Goal: Information Seeking & Learning: Learn about a topic

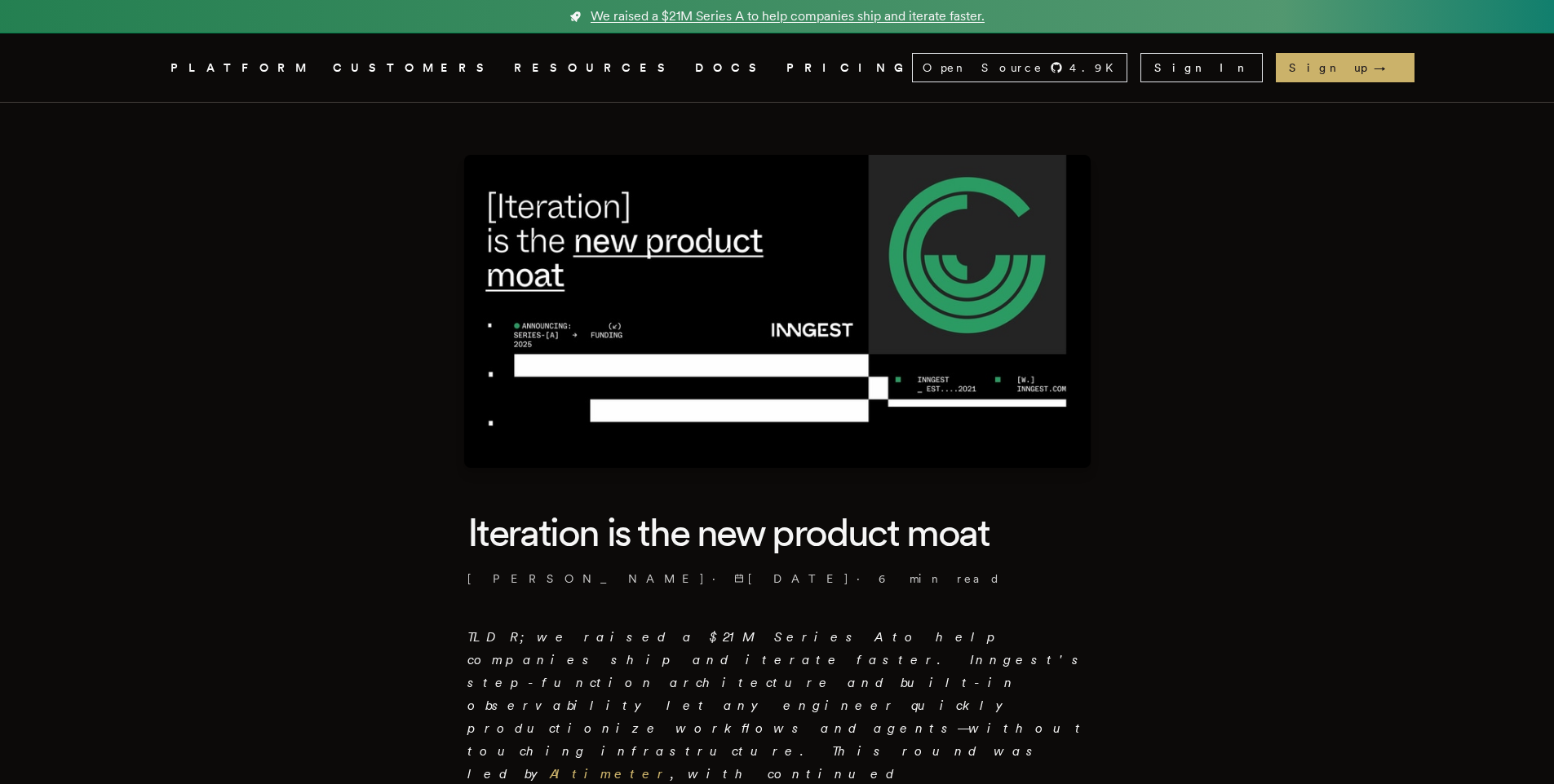
click at [1015, 9] on link "We raised a $21M Series A to help companies ship and iterate faster." at bounding box center [777, 17] width 1554 height 33
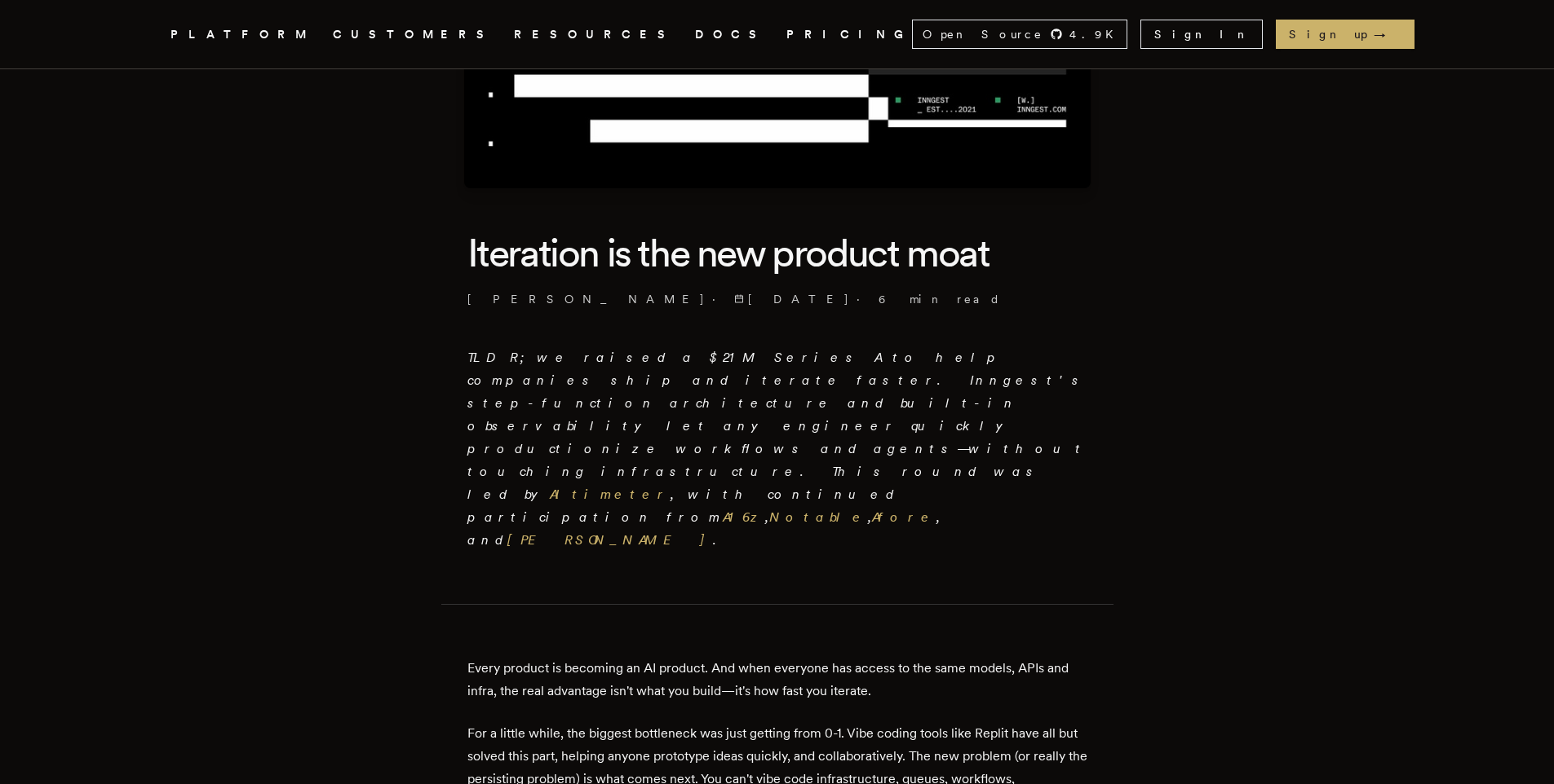
scroll to position [240, 0]
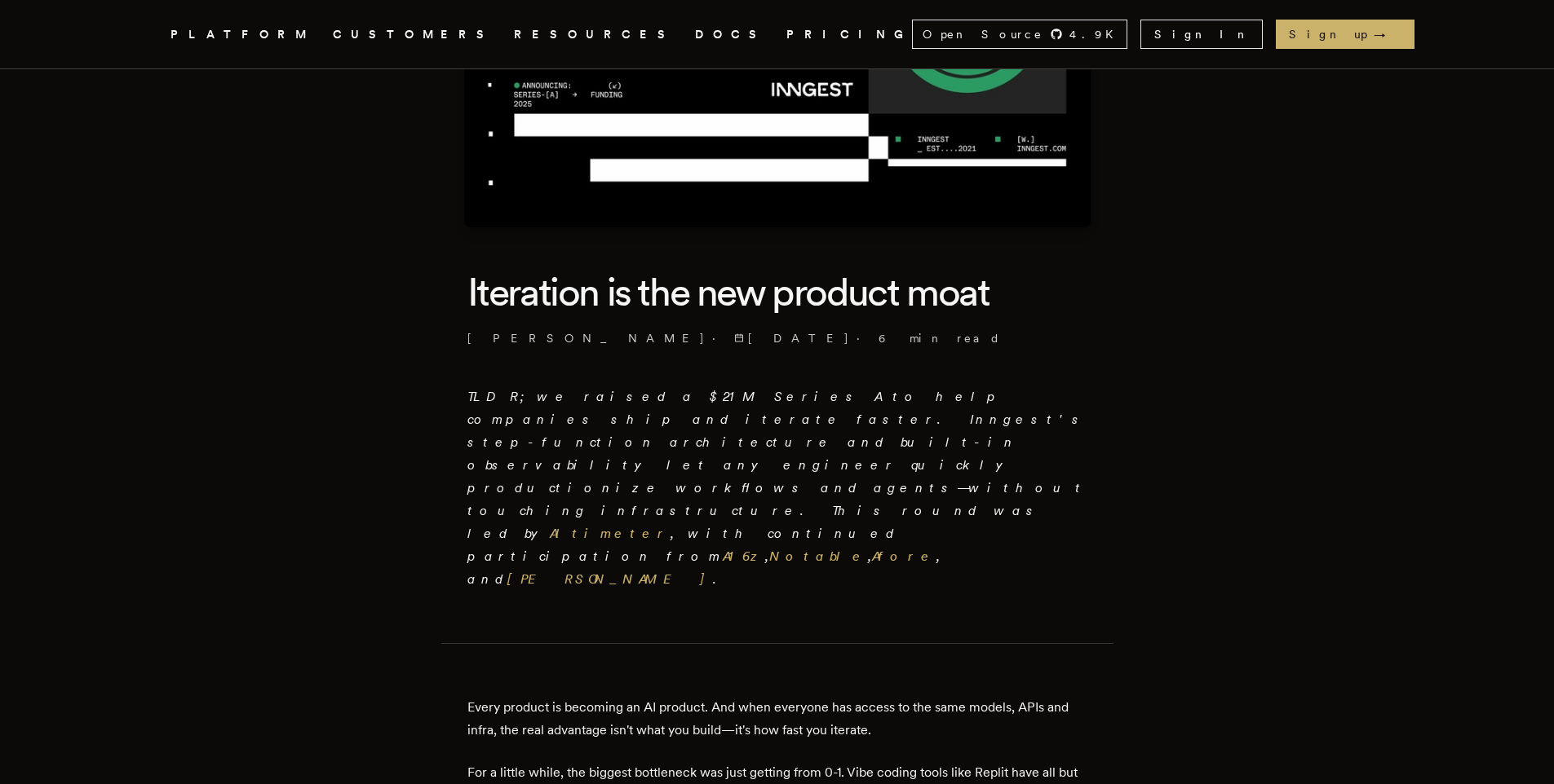
click at [666, 415] on em "TLDR; we raised a $21M Series A to help companies ship and iterate faster. Inng…" at bounding box center [777, 488] width 619 height 198
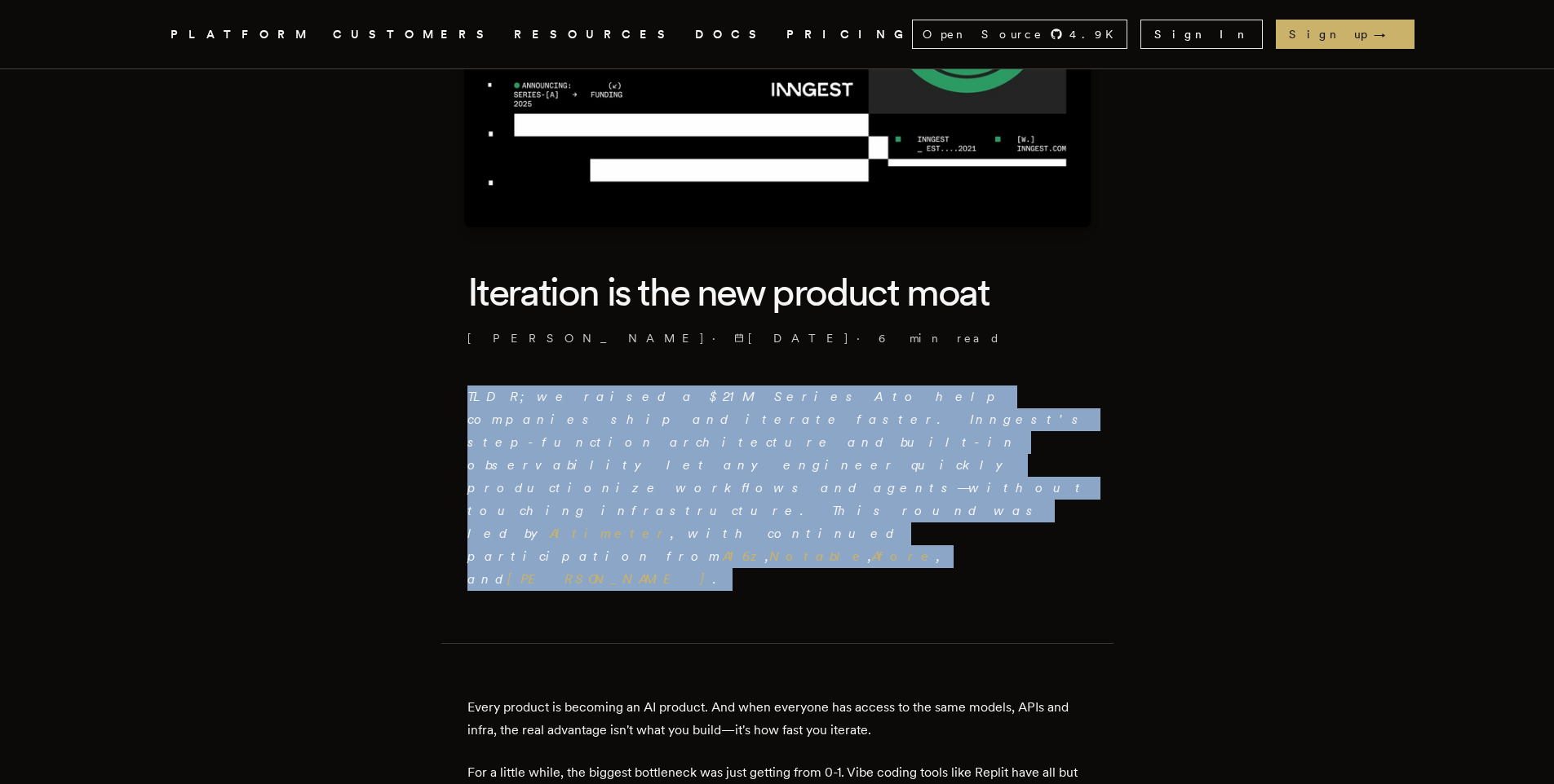
click at [666, 415] on em "TLDR; we raised a $21M Series A to help companies ship and iterate faster. Inng…" at bounding box center [777, 488] width 619 height 198
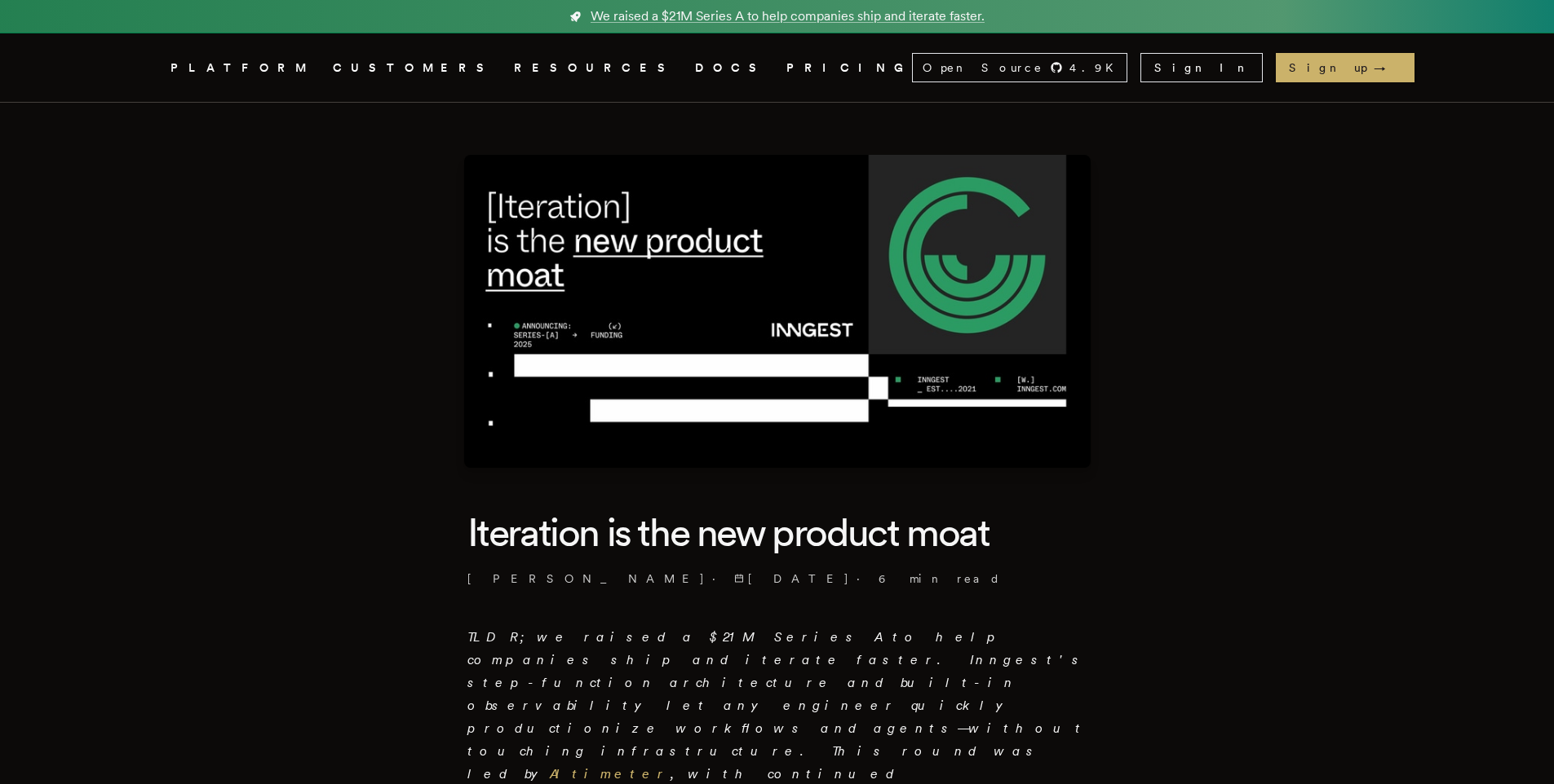
scroll to position [4, 0]
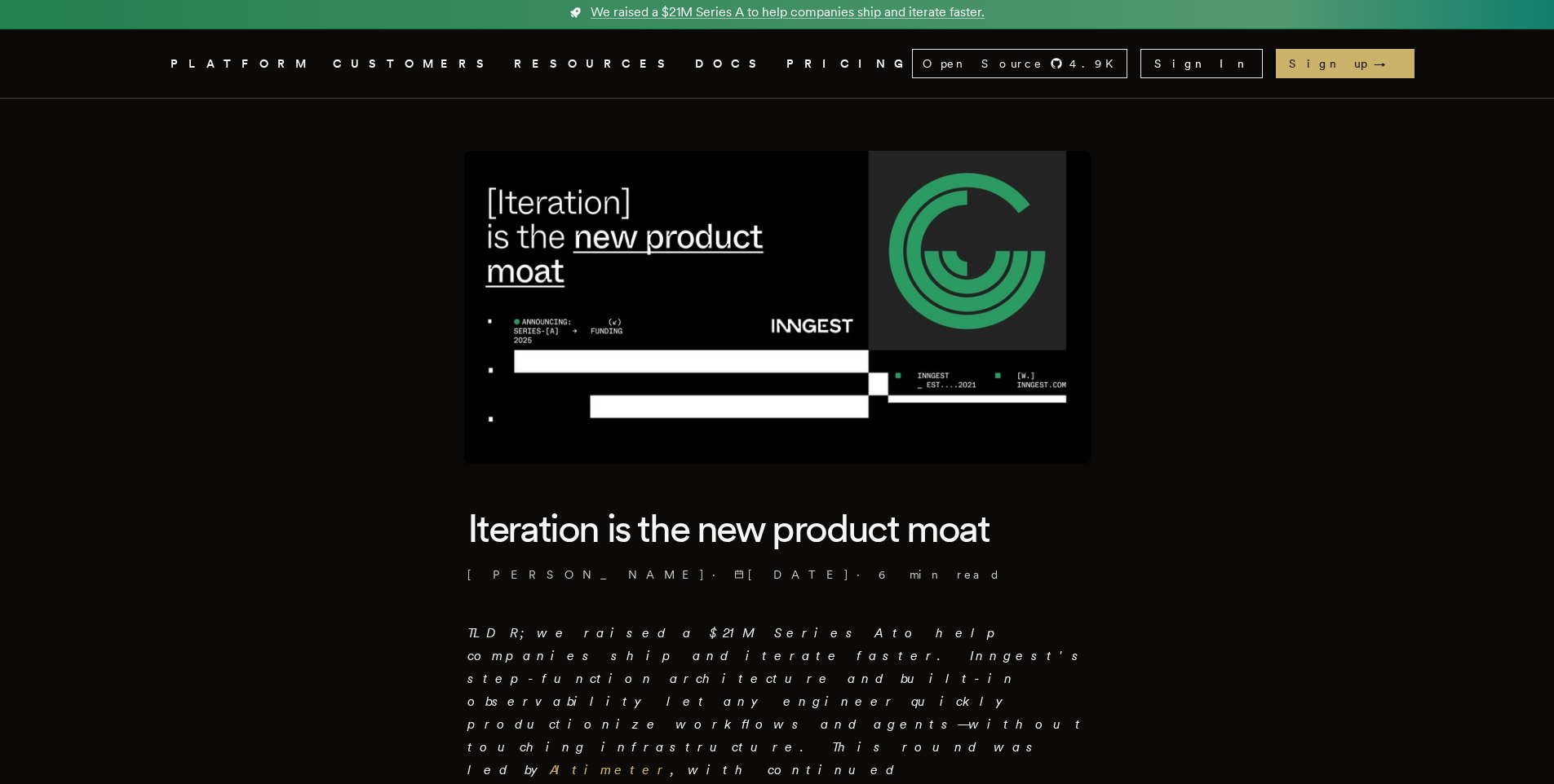
click at [434, 55] on link "CUSTOMERS" at bounding box center [413, 64] width 161 height 21
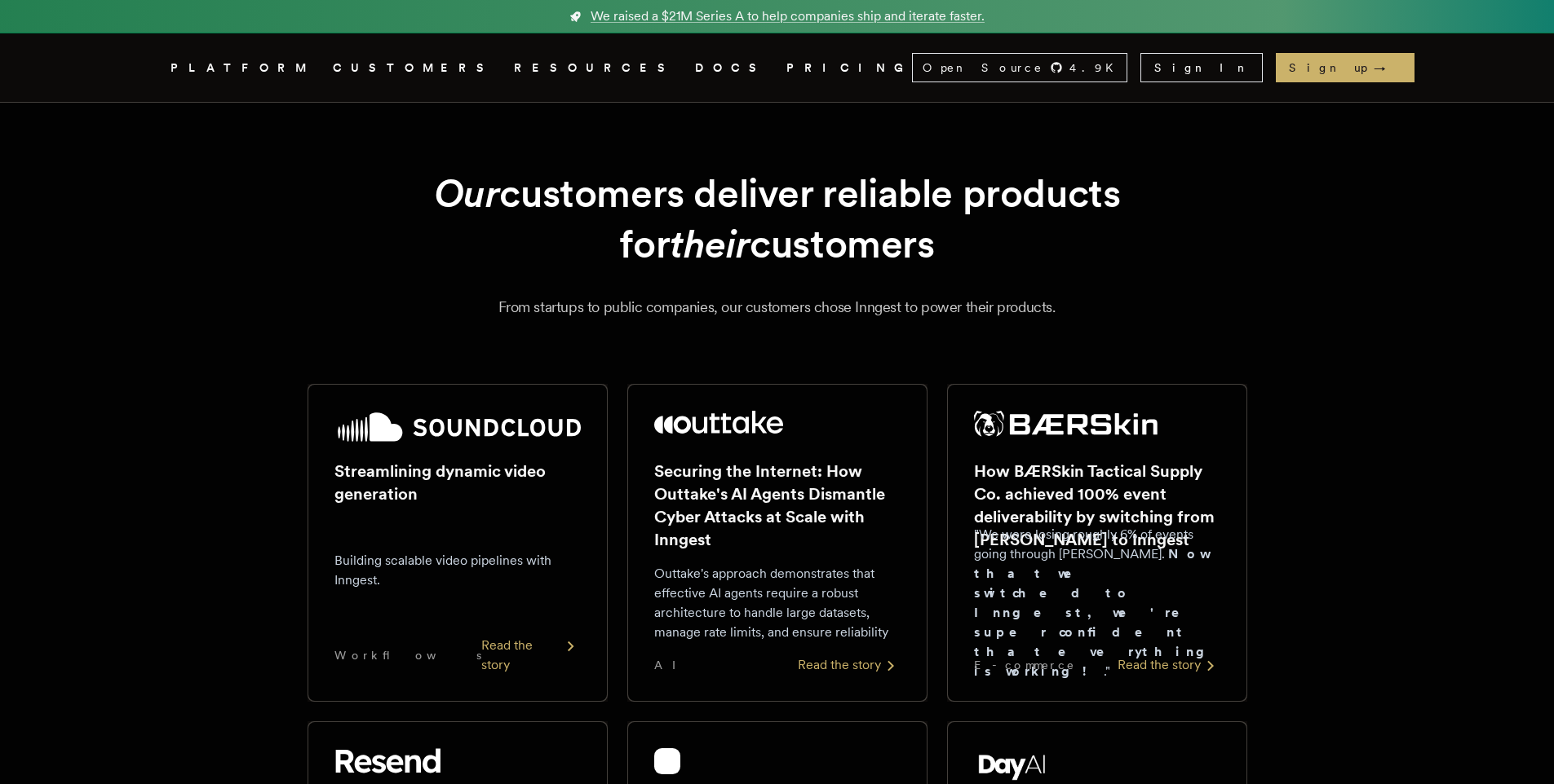
click at [281, 222] on div "Our customers deliver reliable products for their customers From startups to pu…" at bounding box center [777, 243] width 1174 height 151
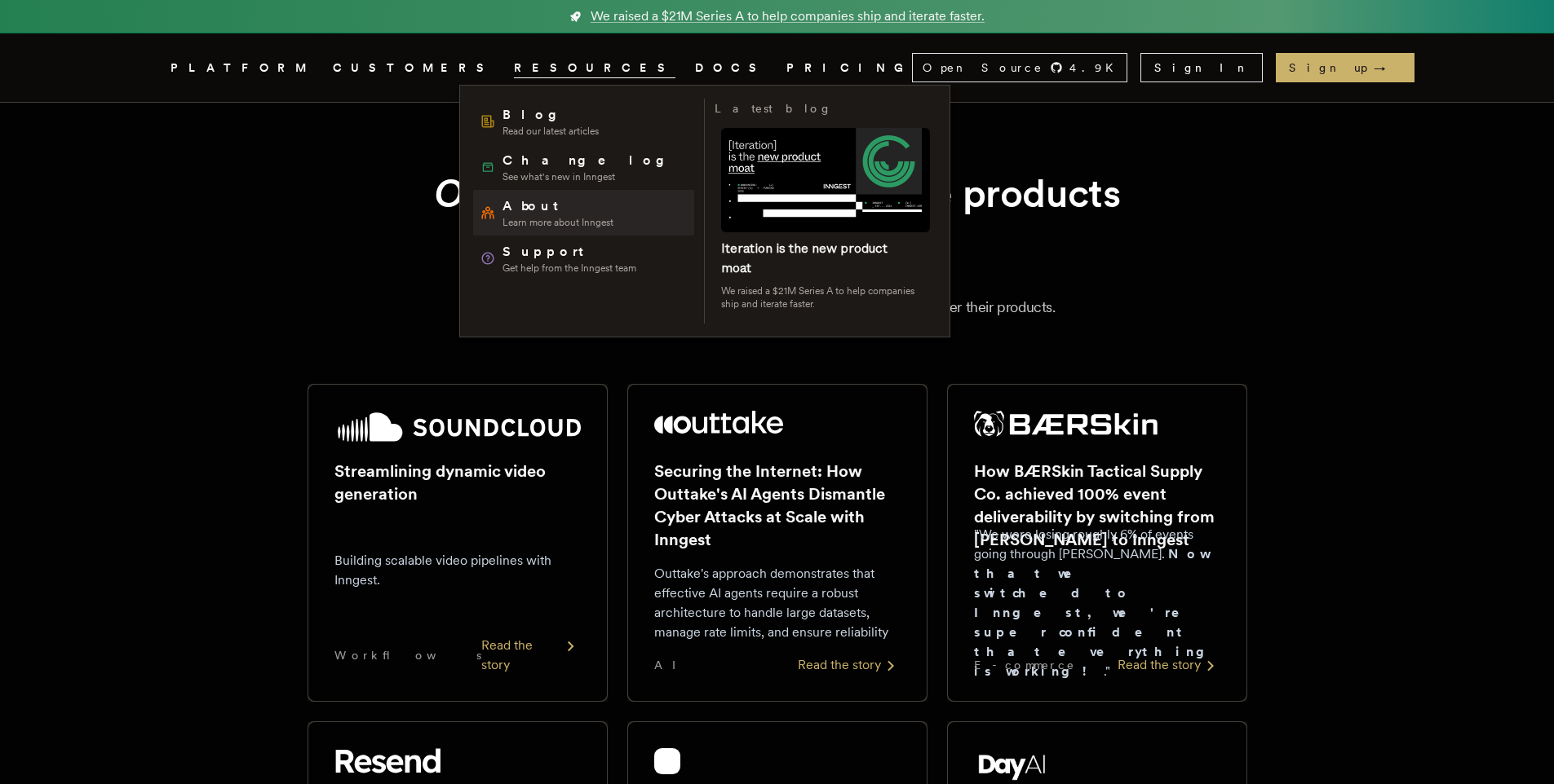
click at [547, 224] on span "Learn more about Inngest" at bounding box center [558, 222] width 111 height 13
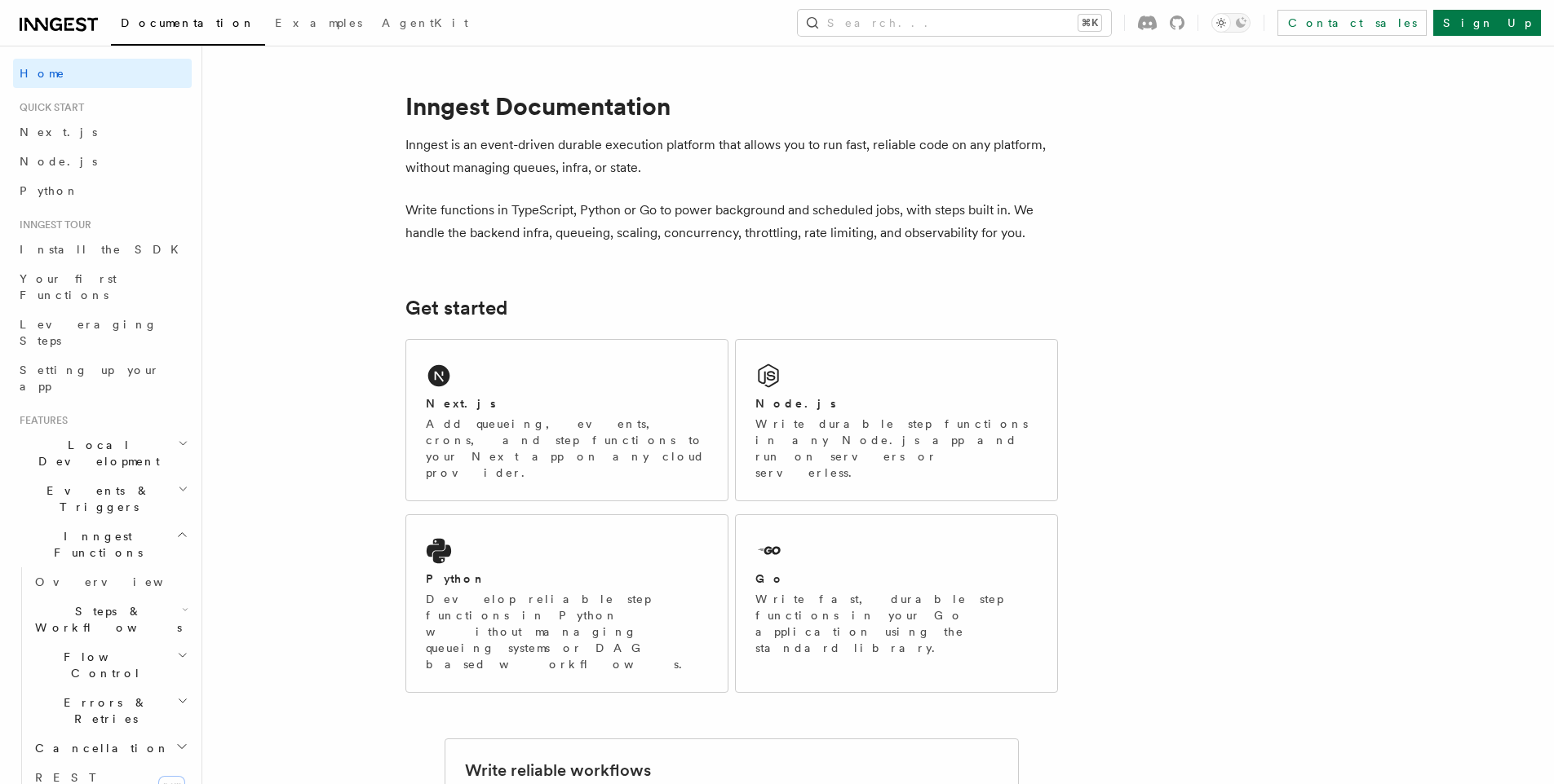
click at [606, 165] on p "Inngest is an event-driven durable execution platform that allows you to run fa…" at bounding box center [731, 156] width 653 height 46
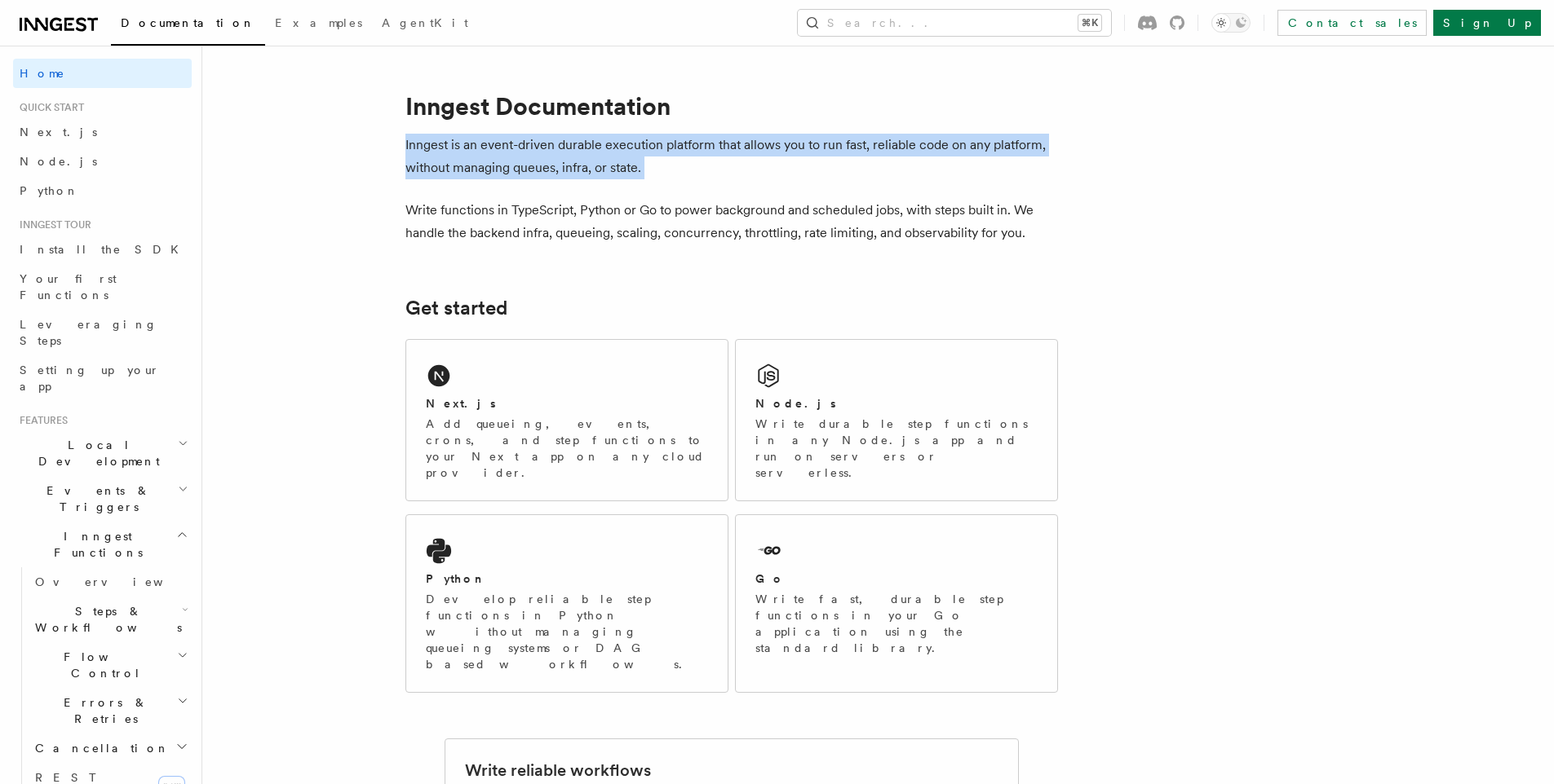
click at [606, 165] on p "Inngest is an event-driven durable execution platform that allows you to run fa…" at bounding box center [731, 156] width 653 height 46
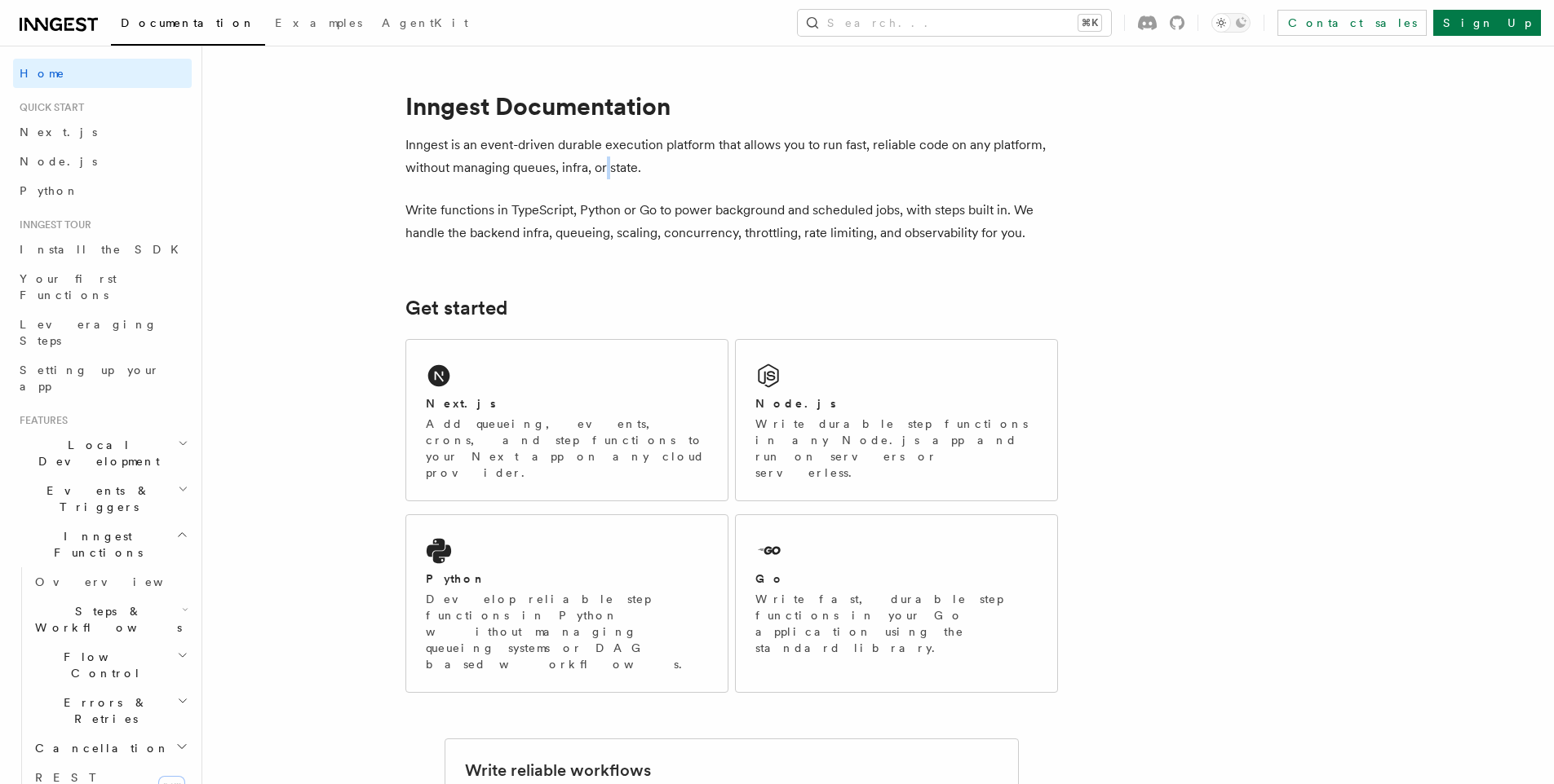
click at [606, 165] on p "Inngest is an event-driven durable execution platform that allows you to run fa…" at bounding box center [731, 156] width 653 height 46
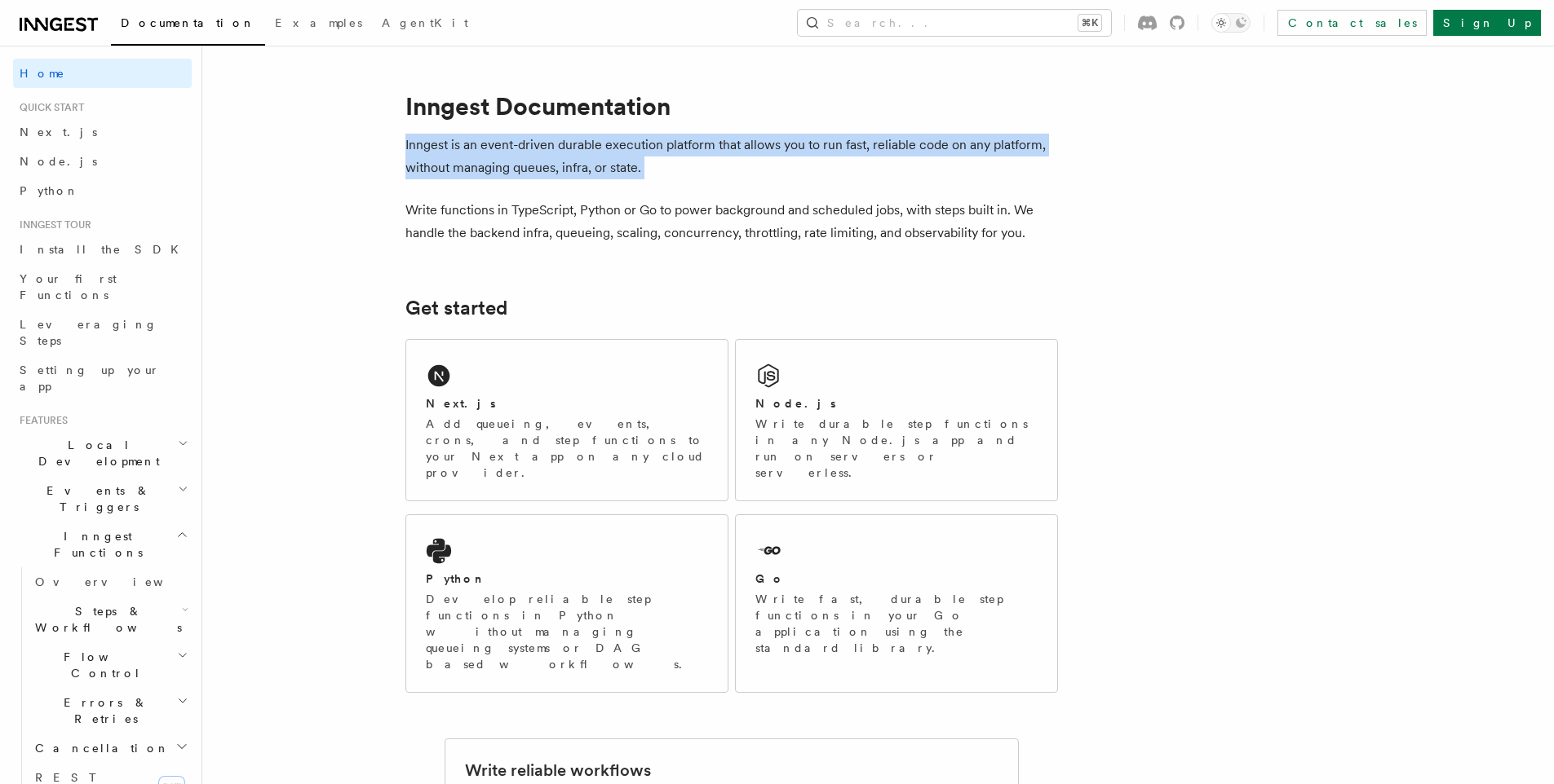
click at [606, 165] on p "Inngest is an event-driven durable execution platform that allows you to run fa…" at bounding box center [731, 156] width 653 height 46
click at [518, 171] on p "Inngest is an event-driven durable execution platform that allows you to run fa…" at bounding box center [731, 156] width 653 height 46
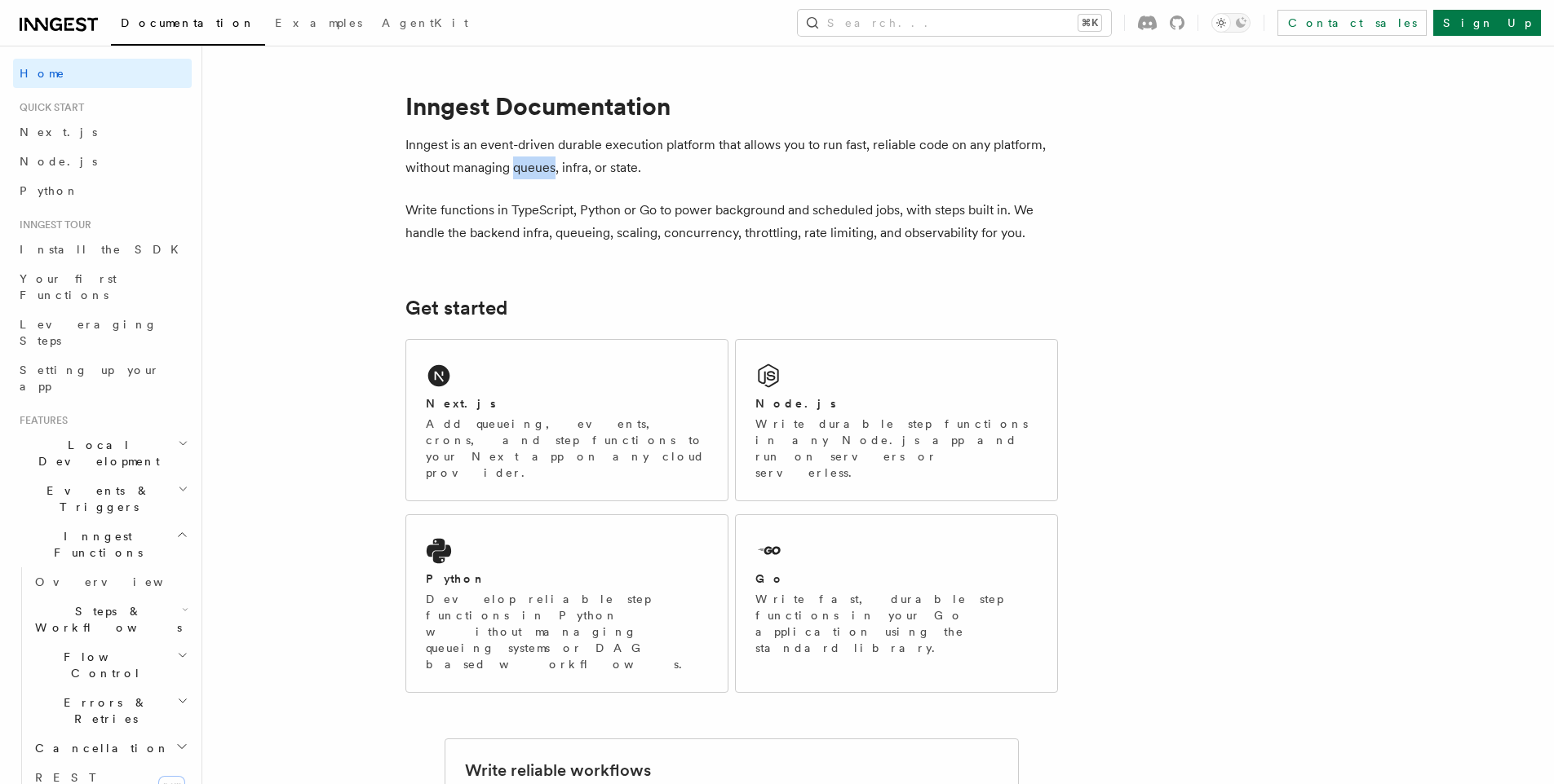
click at [518, 171] on p "Inngest is an event-driven durable execution platform that allows you to run fa…" at bounding box center [731, 156] width 653 height 46
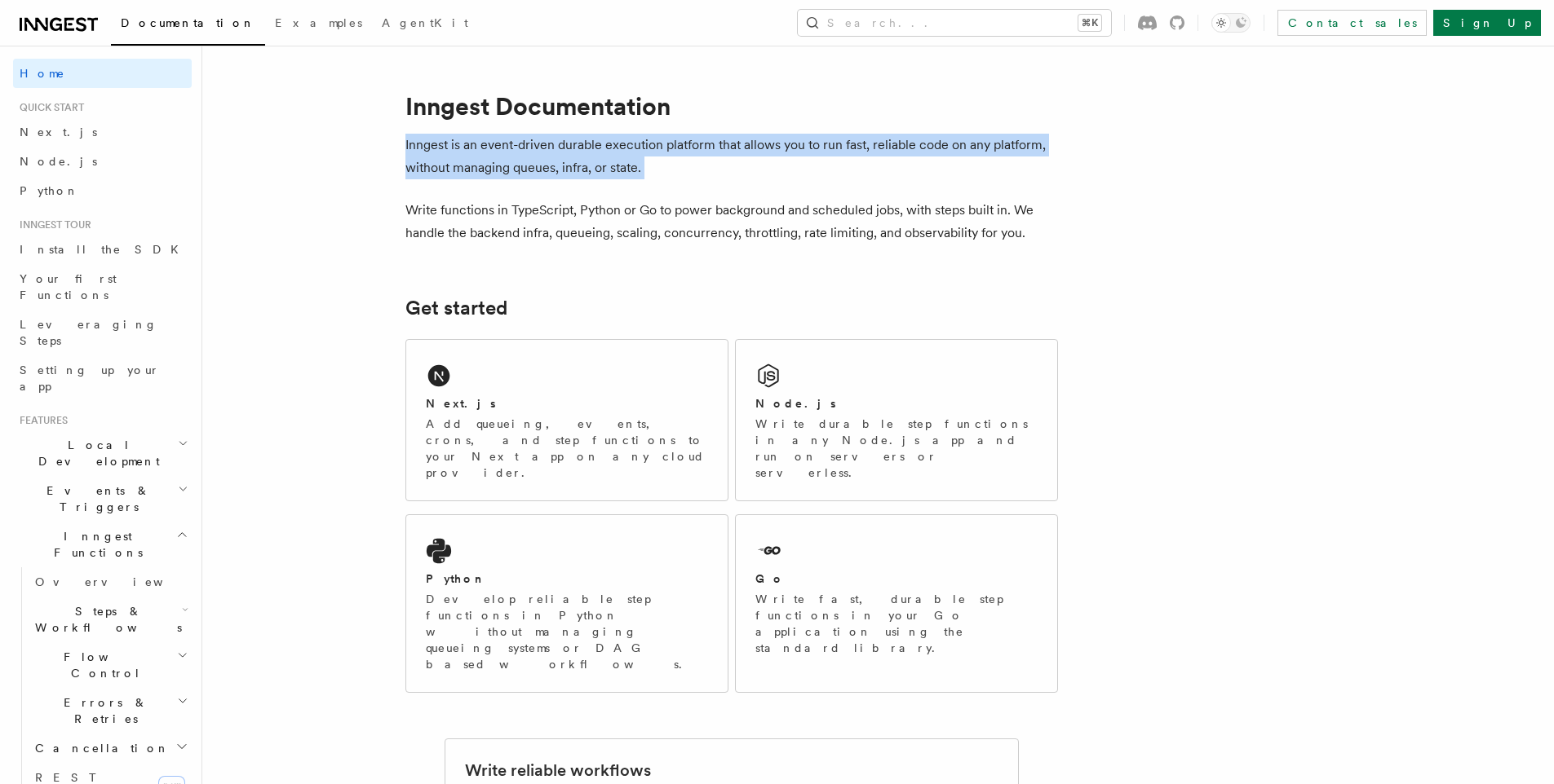
click at [518, 171] on p "Inngest is an event-driven durable execution platform that allows you to run fa…" at bounding box center [731, 156] width 653 height 46
click at [463, 171] on p "Inngest is an event-driven durable execution platform that allows you to run fa…" at bounding box center [731, 156] width 653 height 46
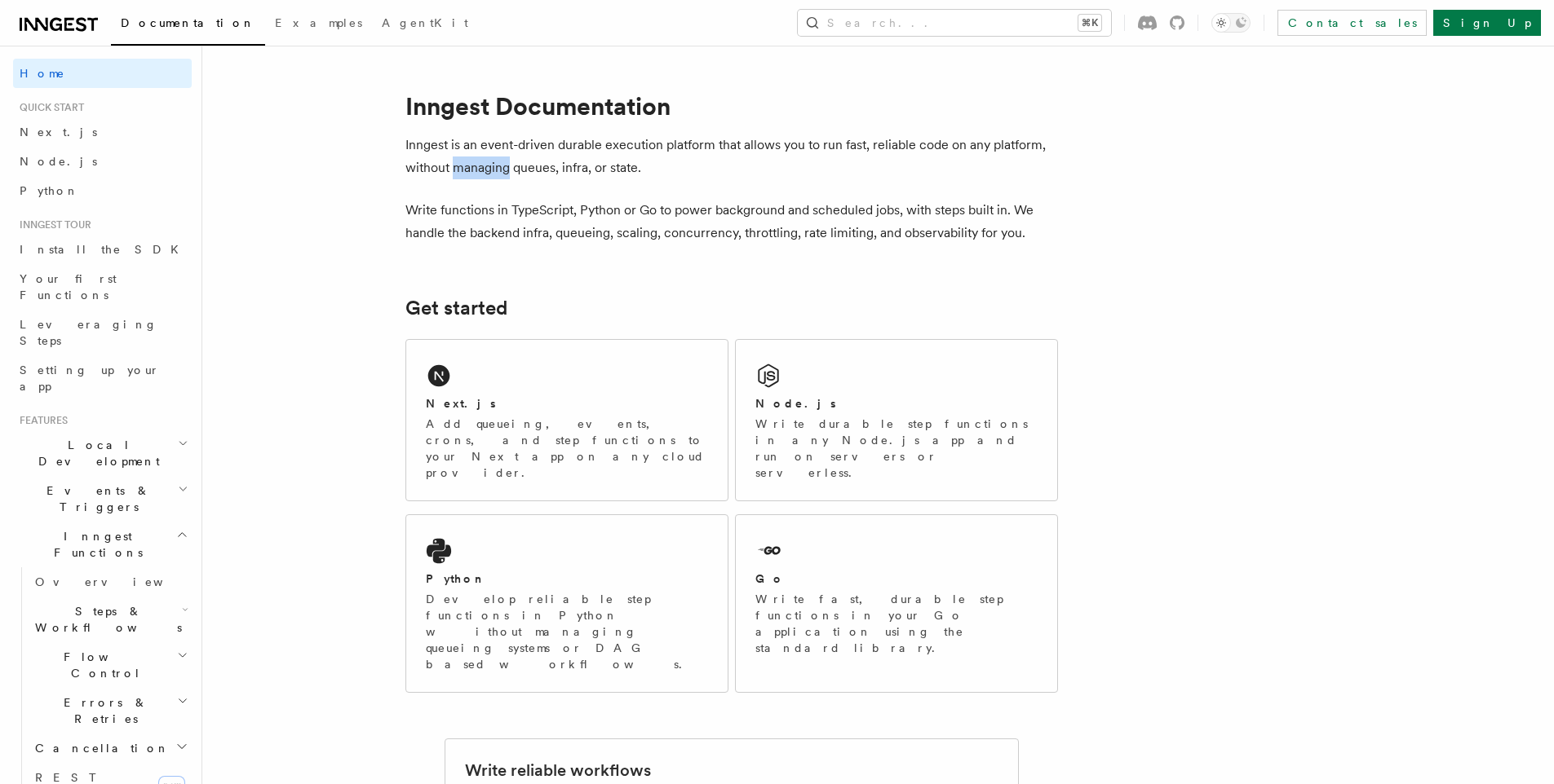
click at [463, 171] on p "Inngest is an event-driven durable execution platform that allows you to run fa…" at bounding box center [731, 156] width 653 height 46
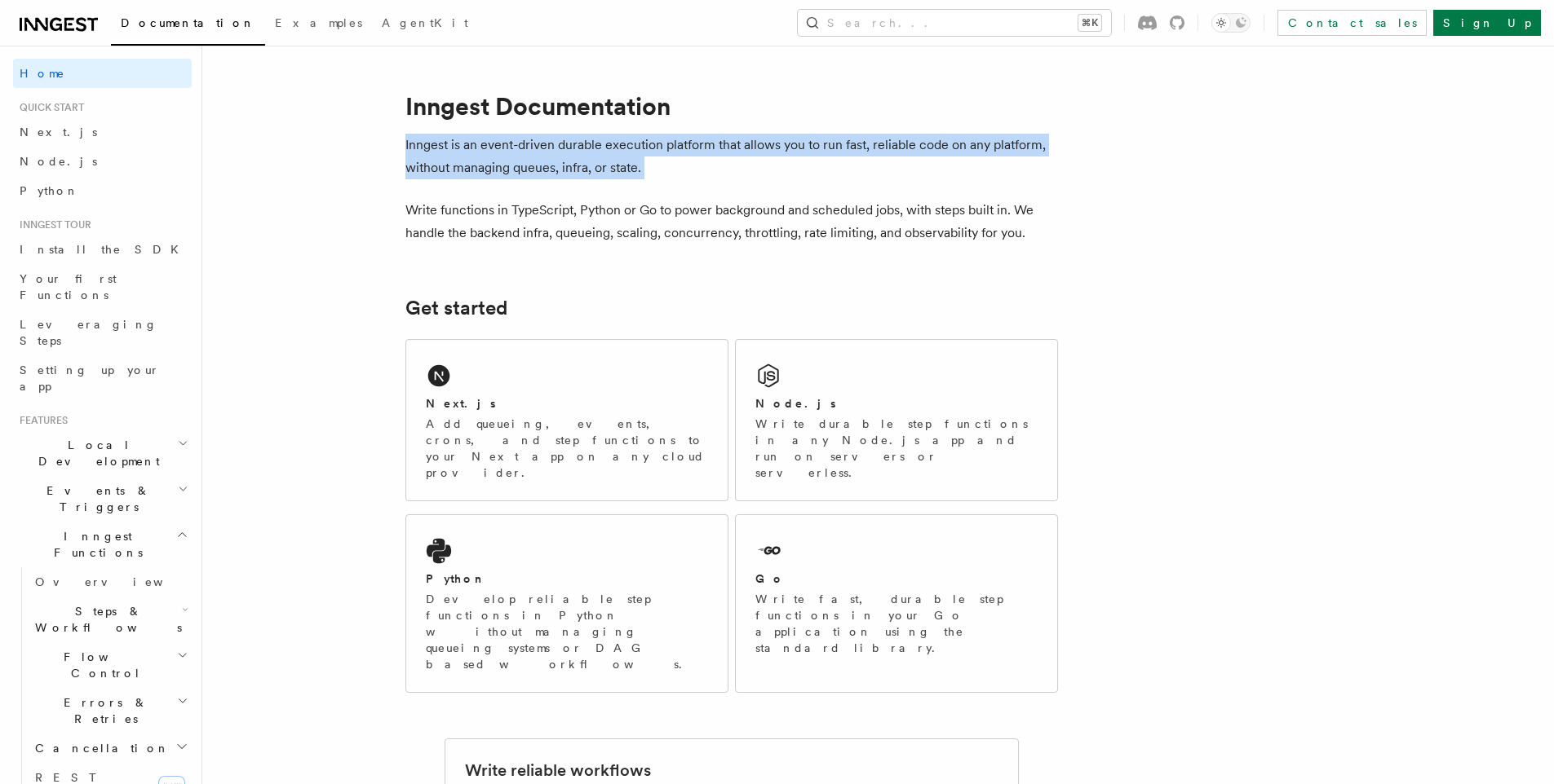
click at [463, 171] on p "Inngest is an event-driven durable execution platform that allows you to run fa…" at bounding box center [731, 156] width 653 height 46
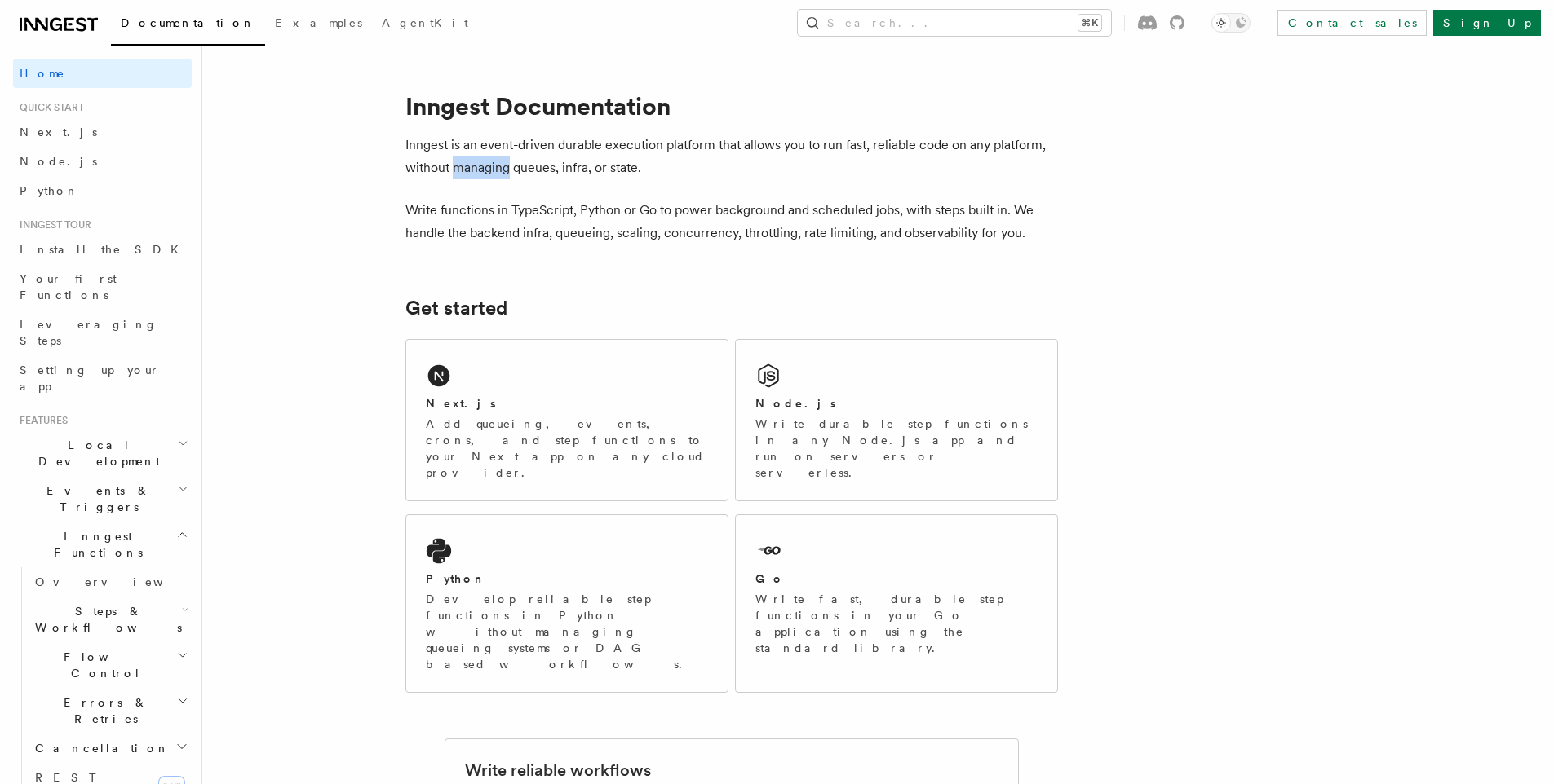
click at [463, 171] on p "Inngest is an event-driven durable execution platform that allows you to run fa…" at bounding box center [731, 156] width 653 height 46
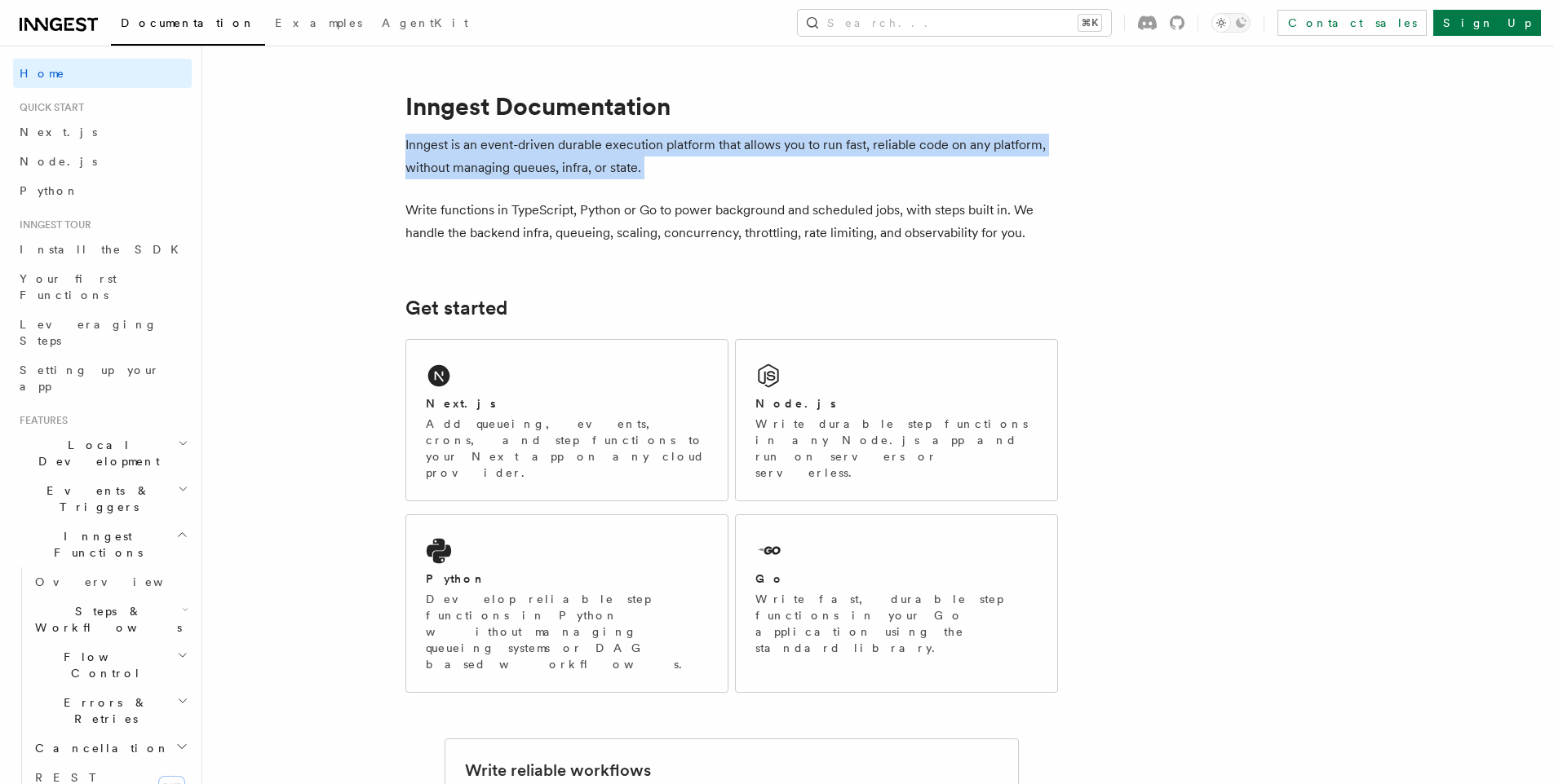
click at [463, 171] on p "Inngest is an event-driven durable execution platform that allows you to run fa…" at bounding box center [731, 156] width 653 height 46
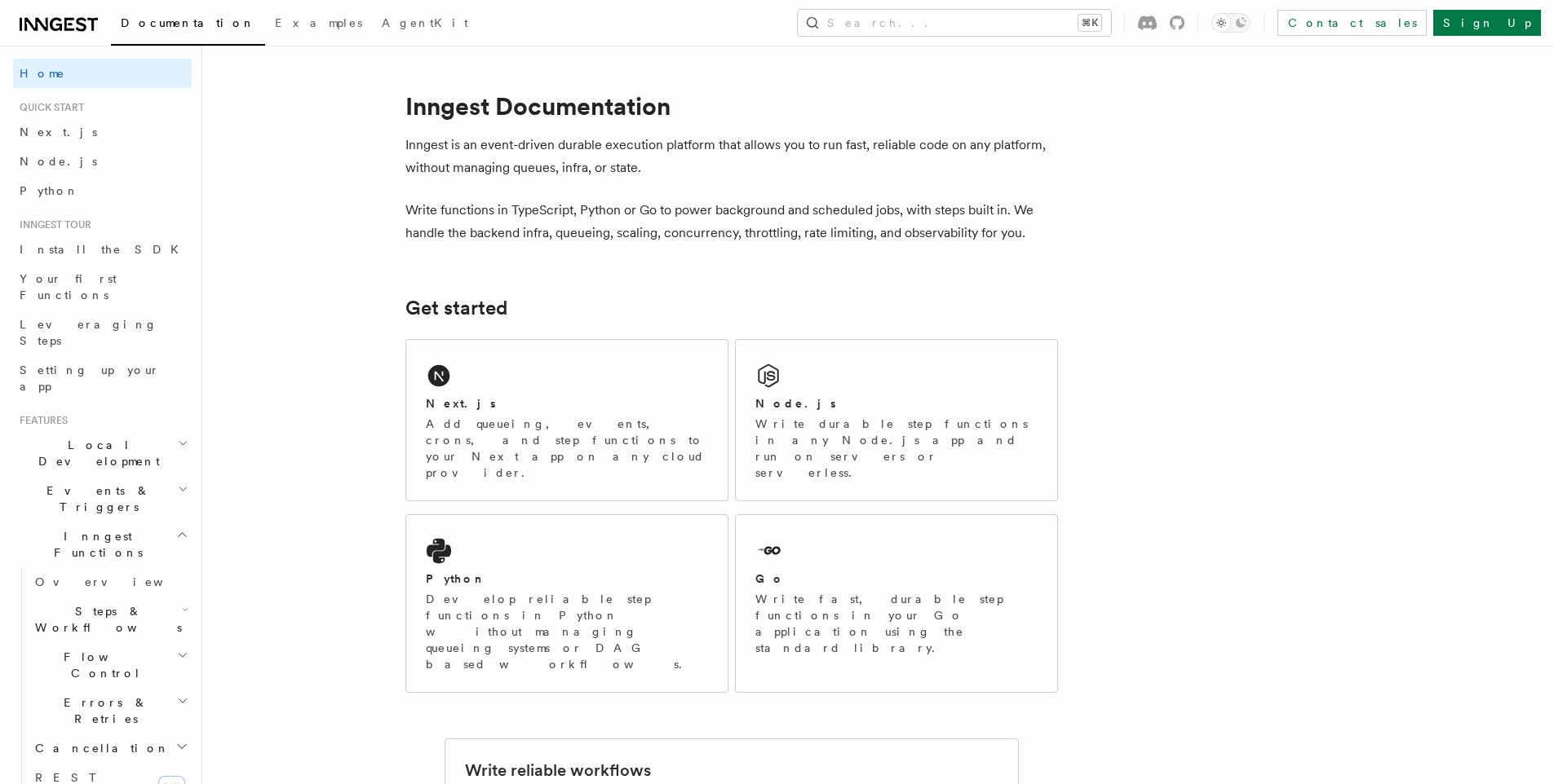
click at [471, 215] on p "Write functions in TypeScript, Python or Go to power background and scheduled j…" at bounding box center [731, 222] width 653 height 46
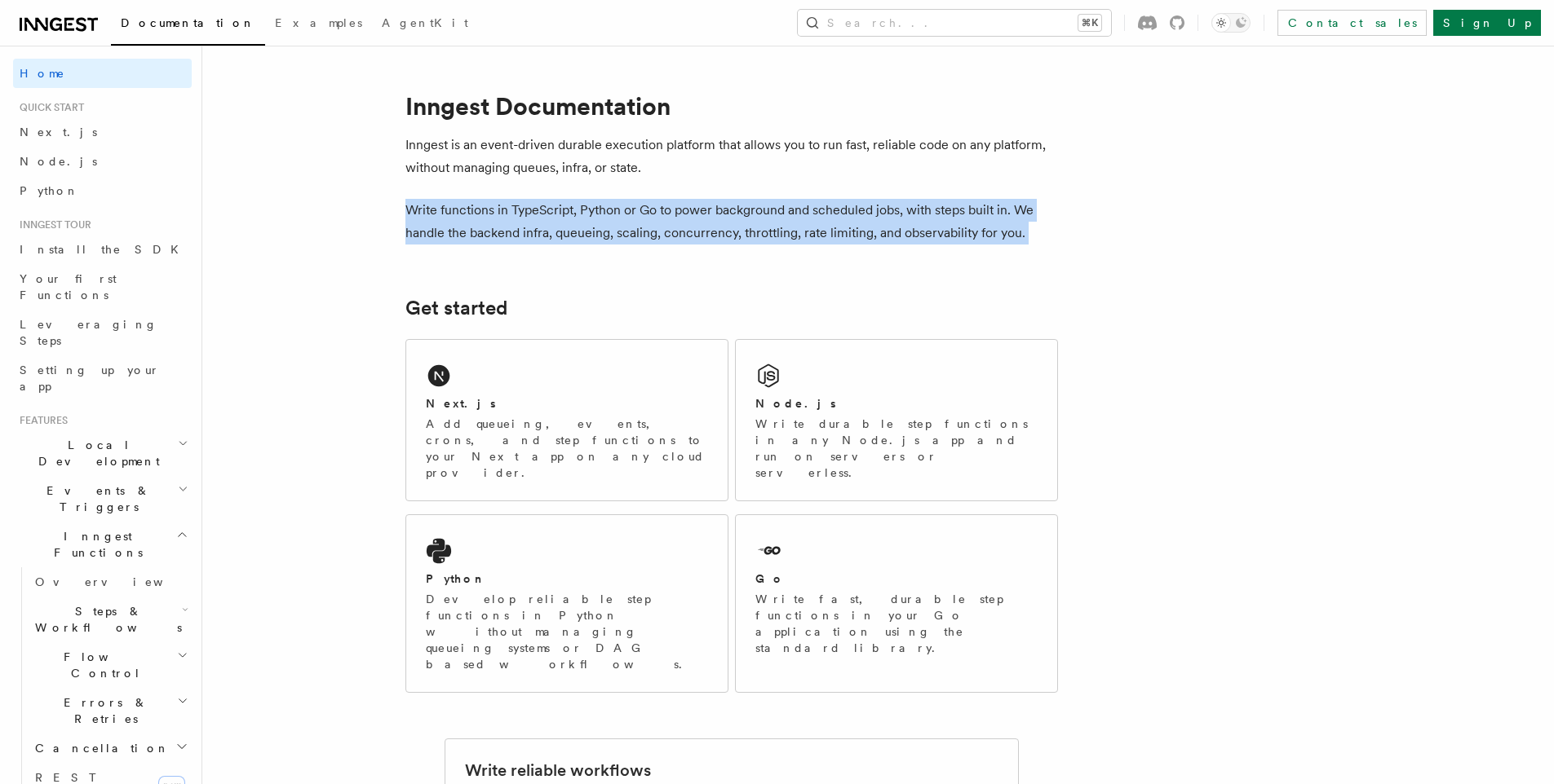
click at [471, 215] on p "Write functions in TypeScript, Python or Go to power background and scheduled j…" at bounding box center [731, 222] width 653 height 46
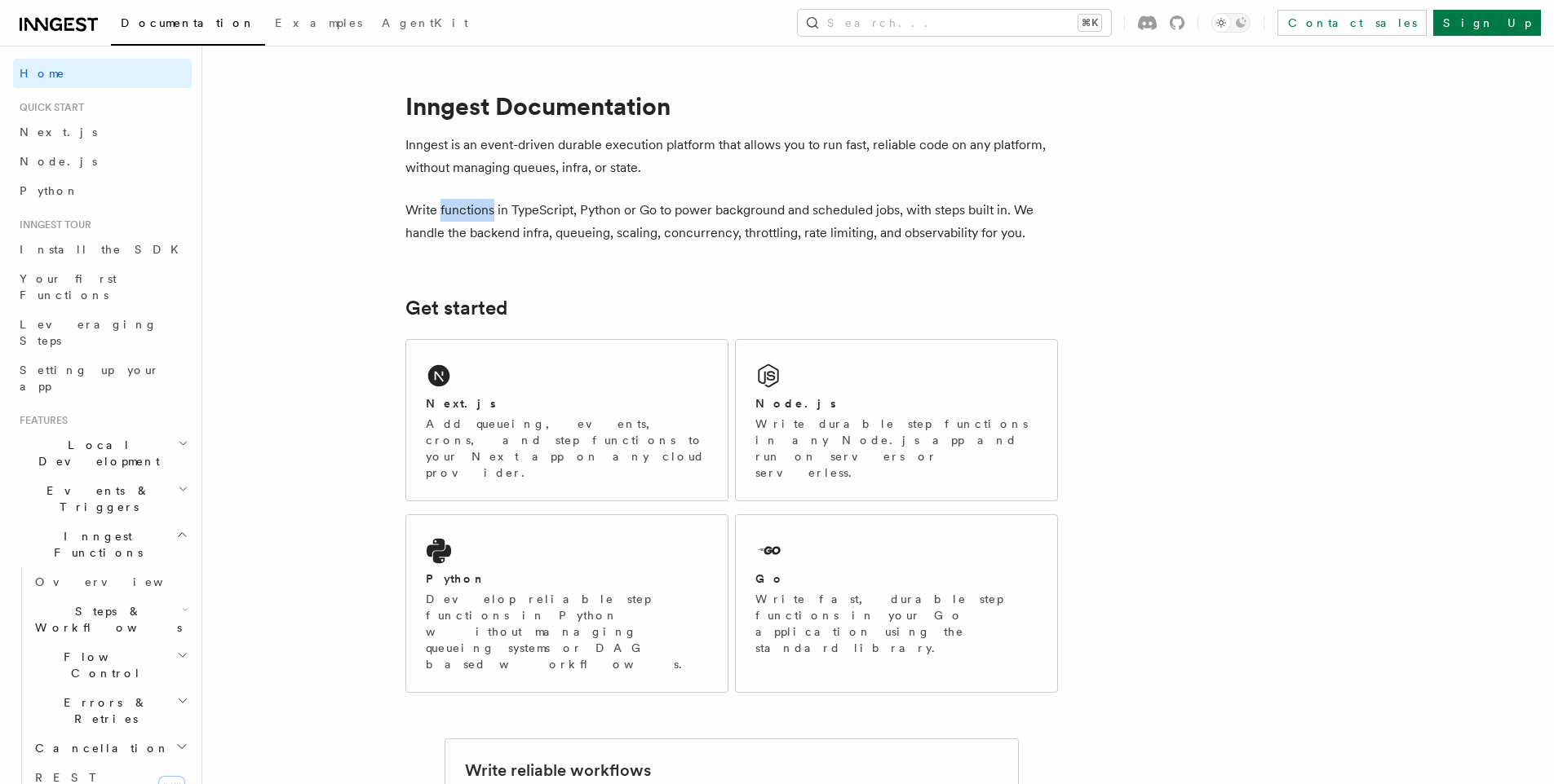
click at [471, 215] on p "Write functions in TypeScript, Python or Go to power background and scheduled j…" at bounding box center [731, 222] width 653 height 46
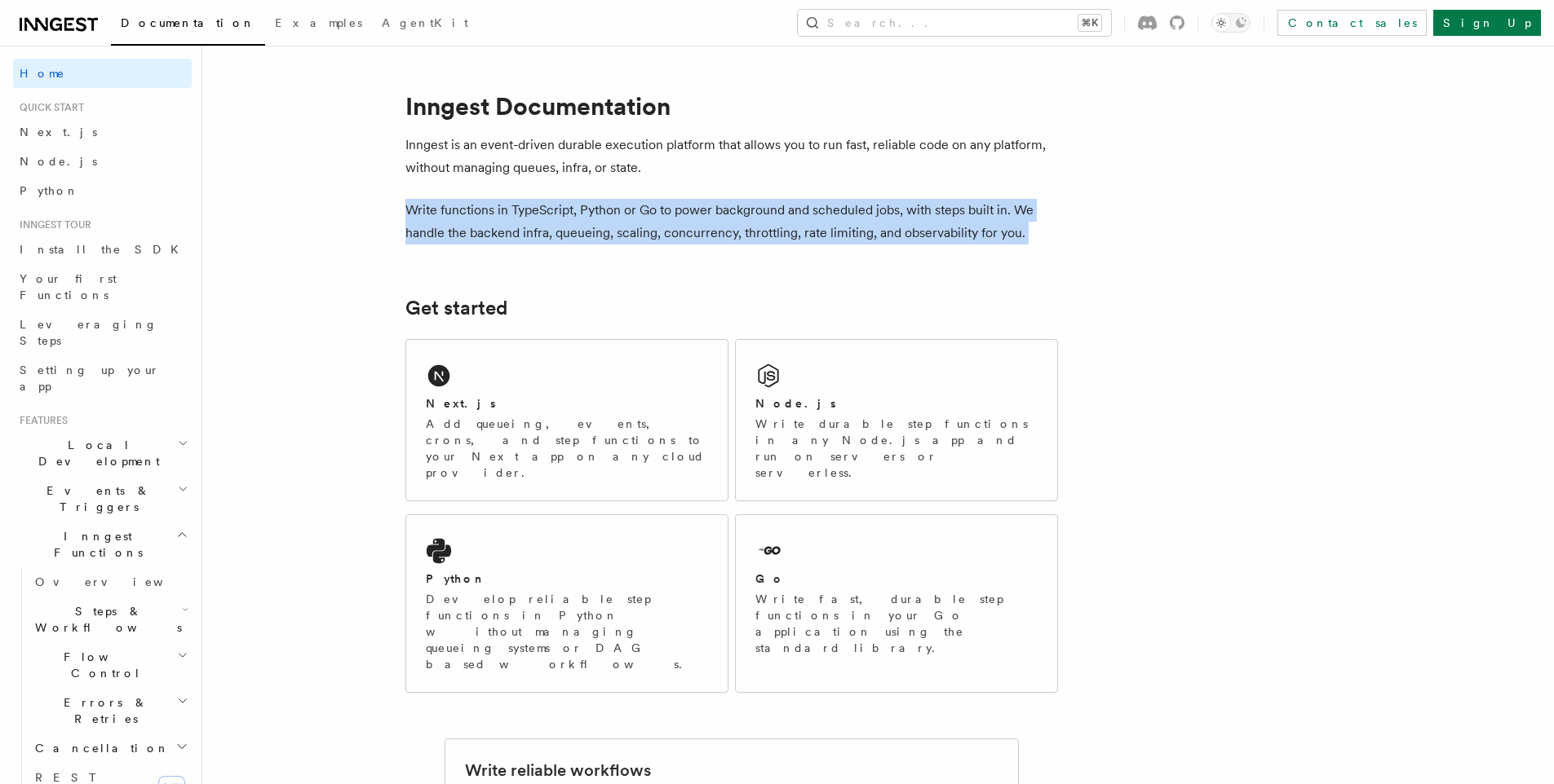
click at [471, 215] on p "Write functions in TypeScript, Python or Go to power background and scheduled j…" at bounding box center [731, 222] width 653 height 46
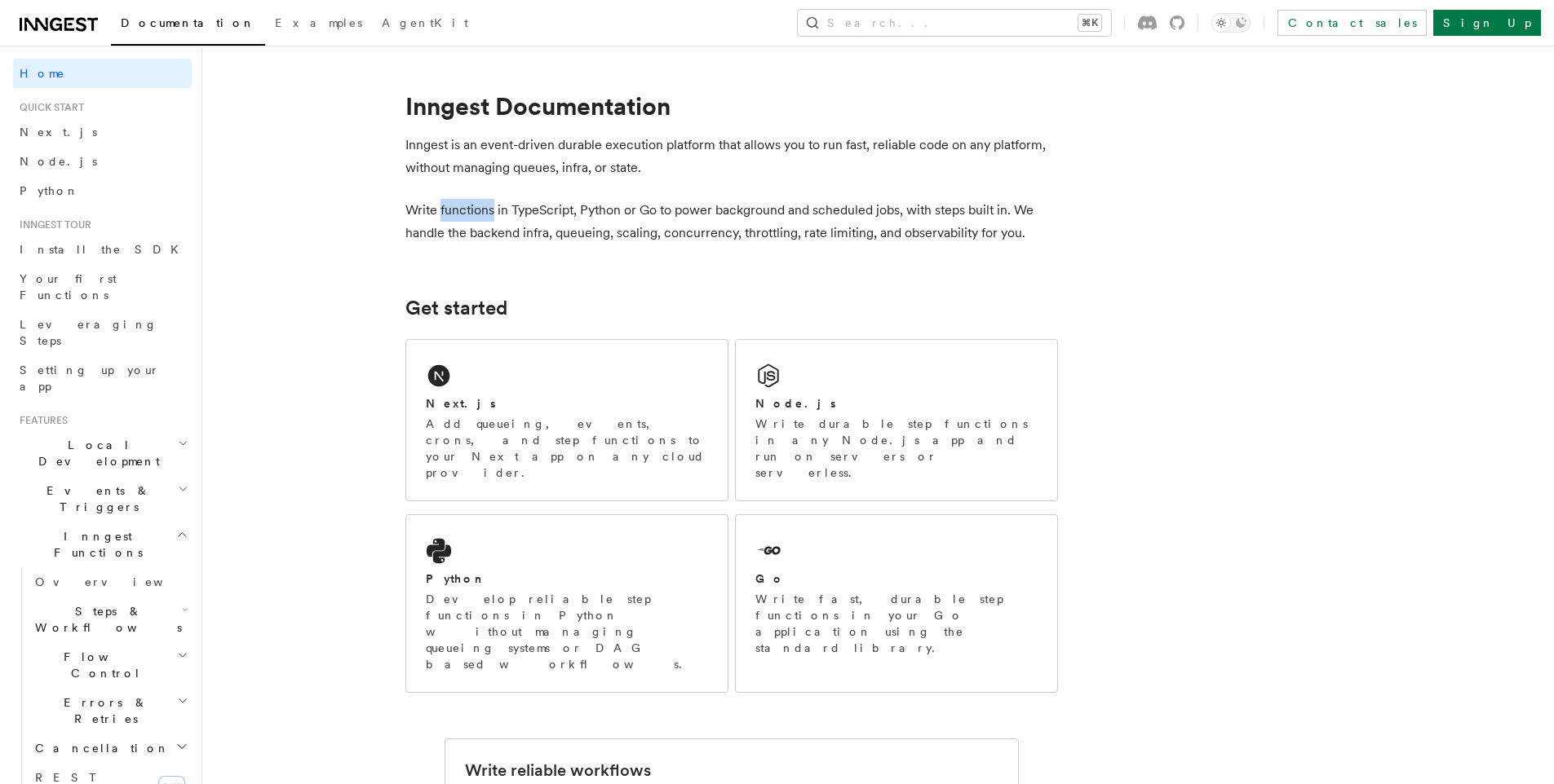
click at [471, 215] on p "Write functions in TypeScript, Python or Go to power background and scheduled j…" at bounding box center [731, 222] width 653 height 46
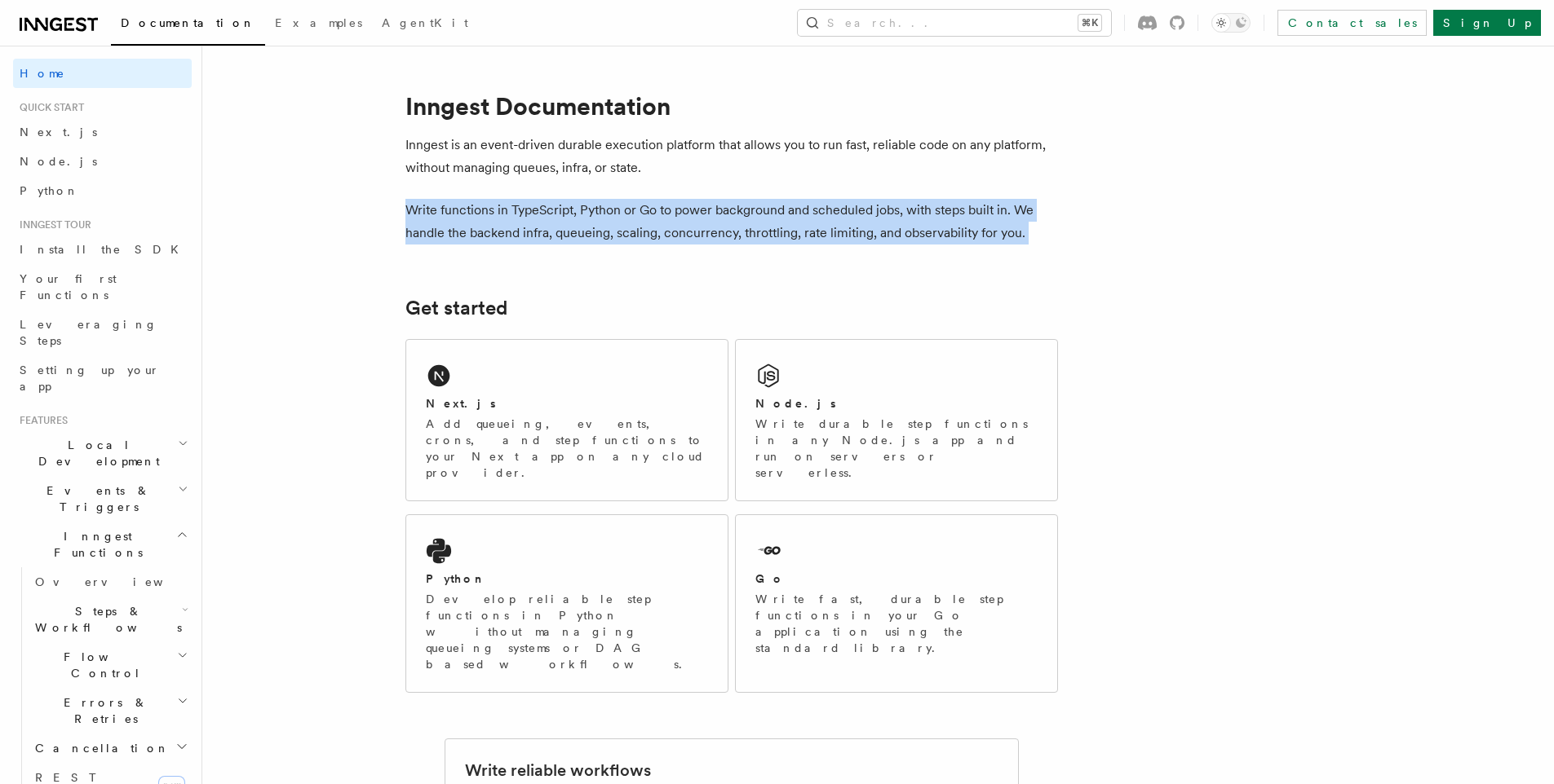
click at [471, 215] on p "Write functions in TypeScript, Python or Go to power background and scheduled j…" at bounding box center [731, 222] width 653 height 46
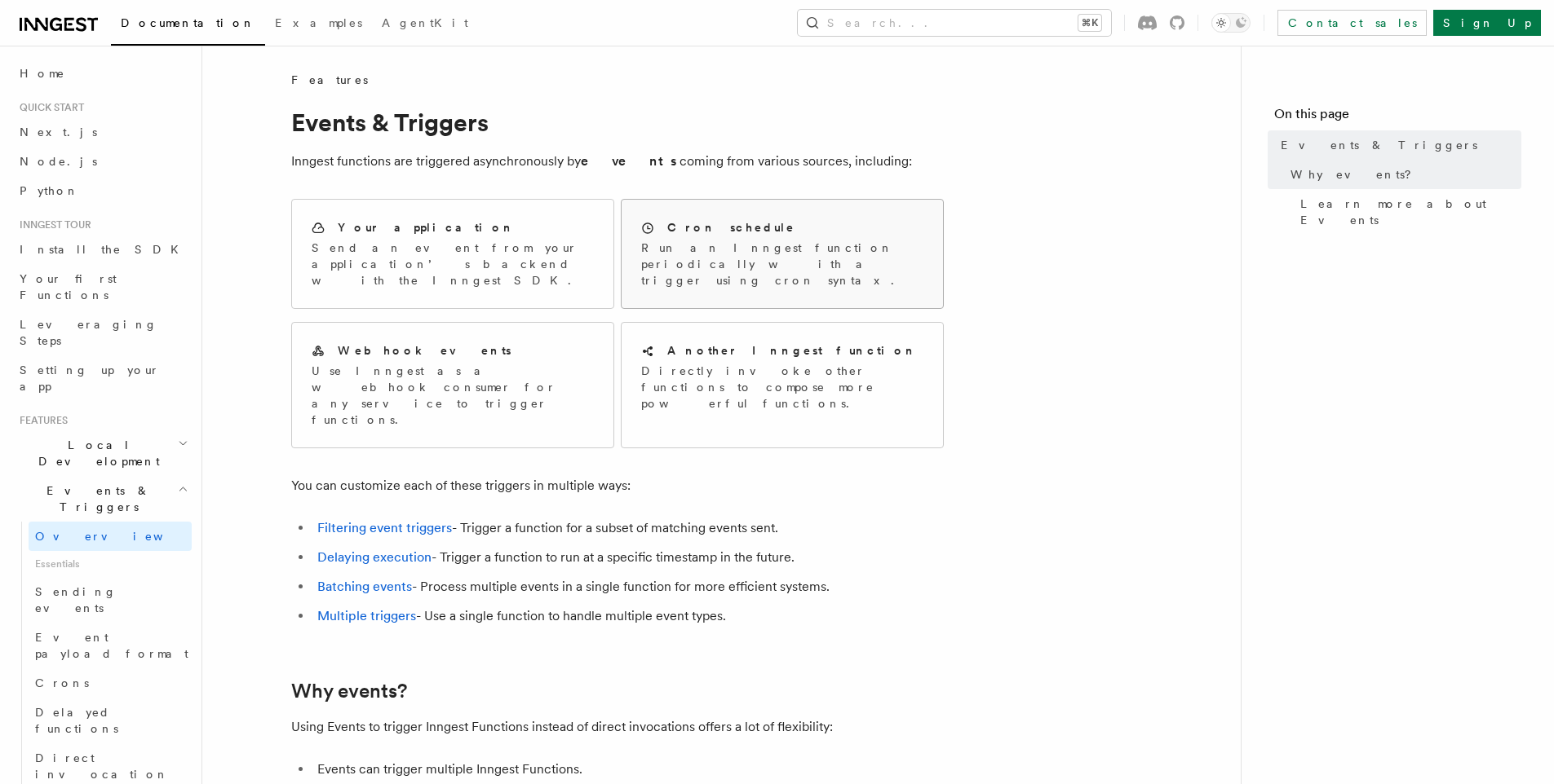
click at [719, 250] on p "Run an Inngest function periodically with a trigger using cron syntax." at bounding box center [781, 264] width 282 height 49
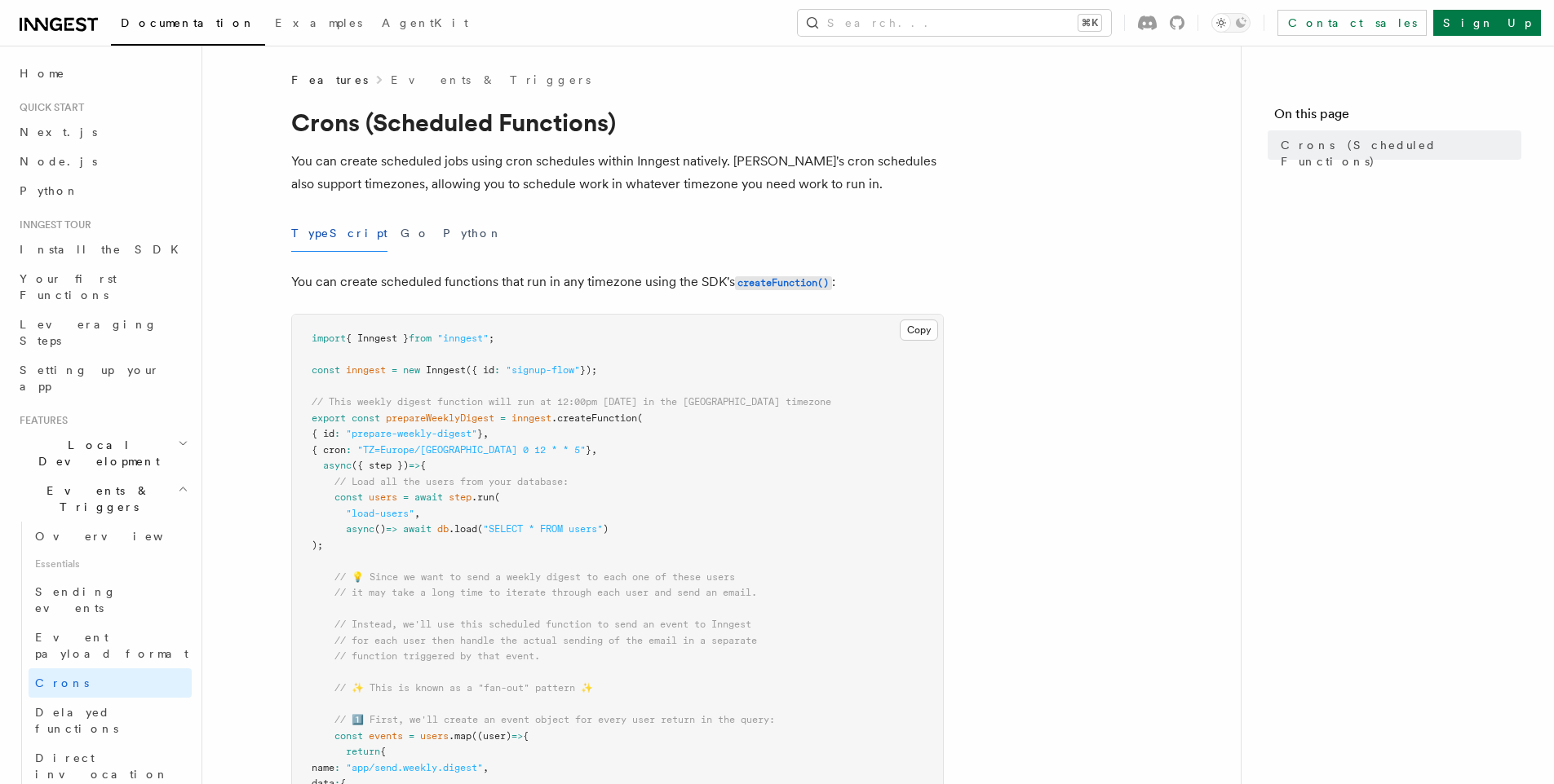
click at [518, 173] on p "You can create scheduled jobs using cron schedules within Inngest natively. Inn…" at bounding box center [617, 173] width 653 height 46
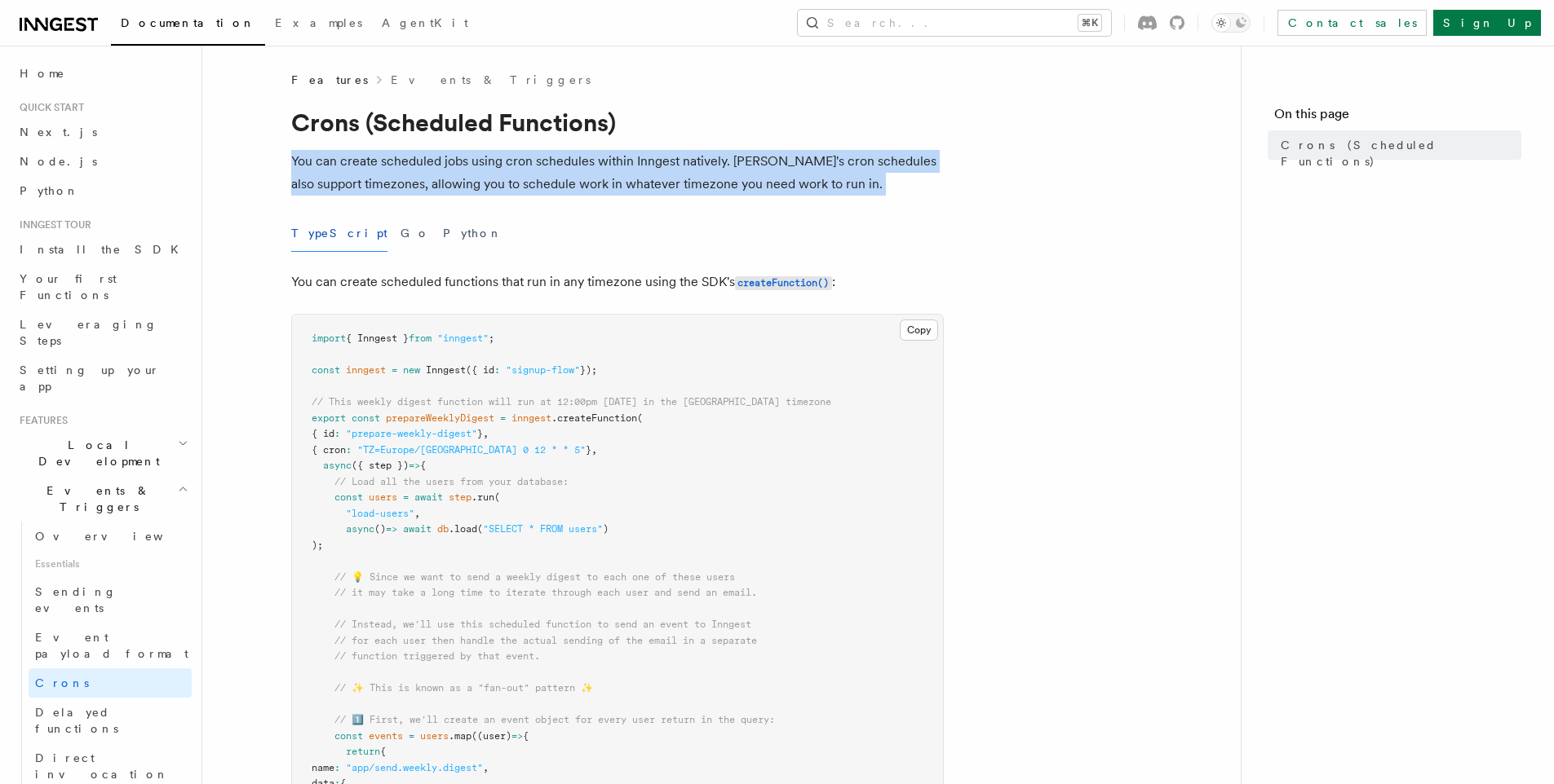
click at [518, 173] on p "You can create scheduled jobs using cron schedules within Inngest natively. Inn…" at bounding box center [617, 173] width 653 height 46
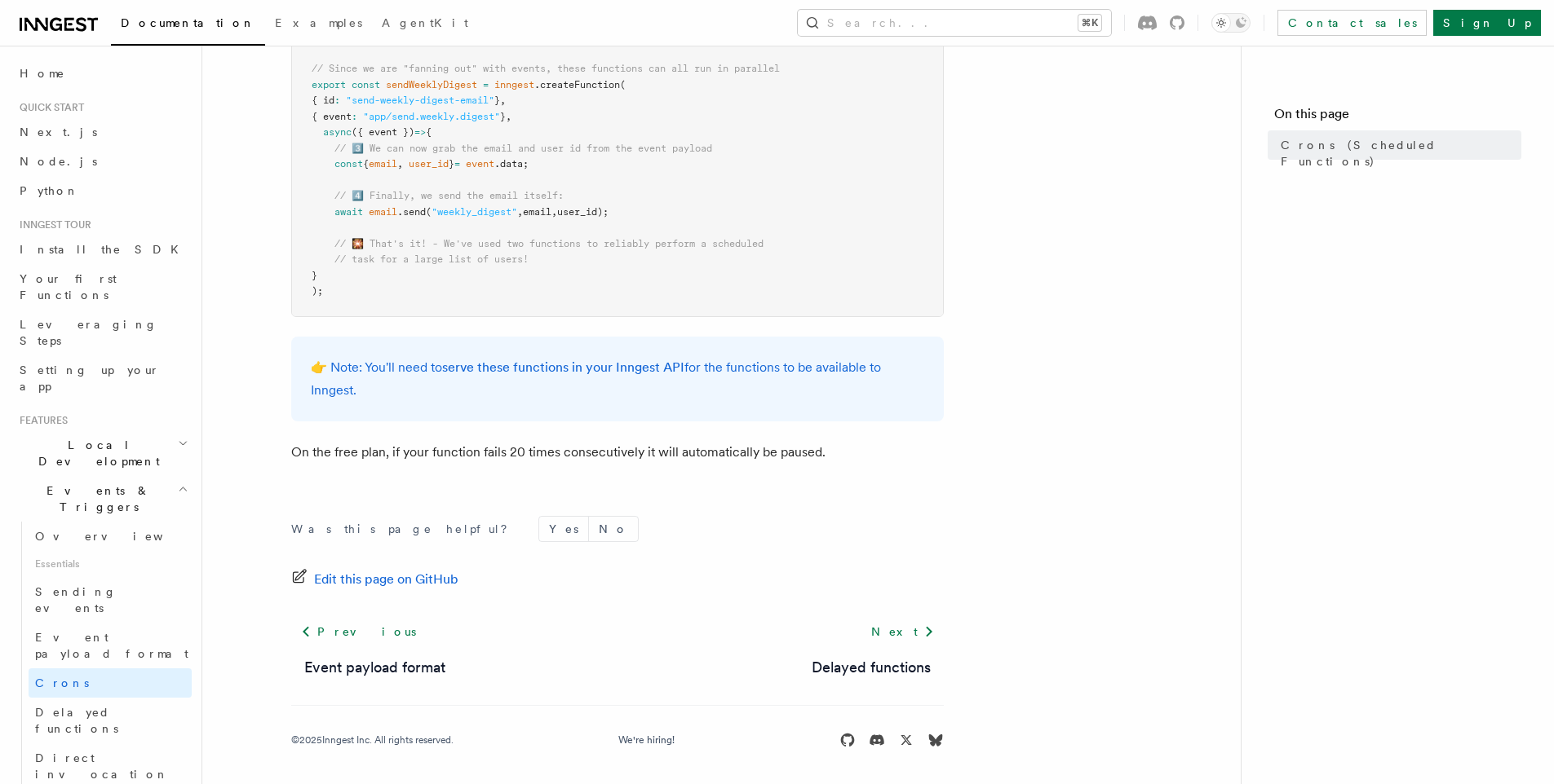
scroll to position [1004, 0]
